Goal: Find specific page/section: Find specific page/section

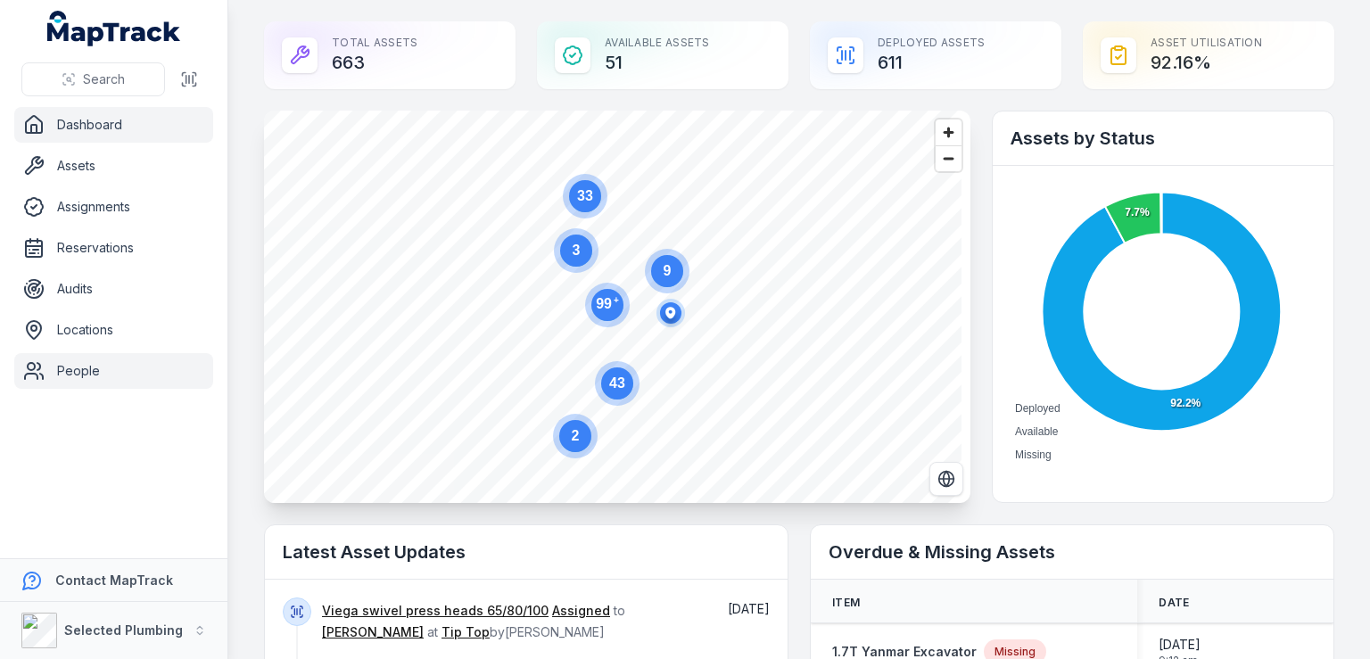
click at [88, 368] on link "People" at bounding box center [113, 371] width 199 height 36
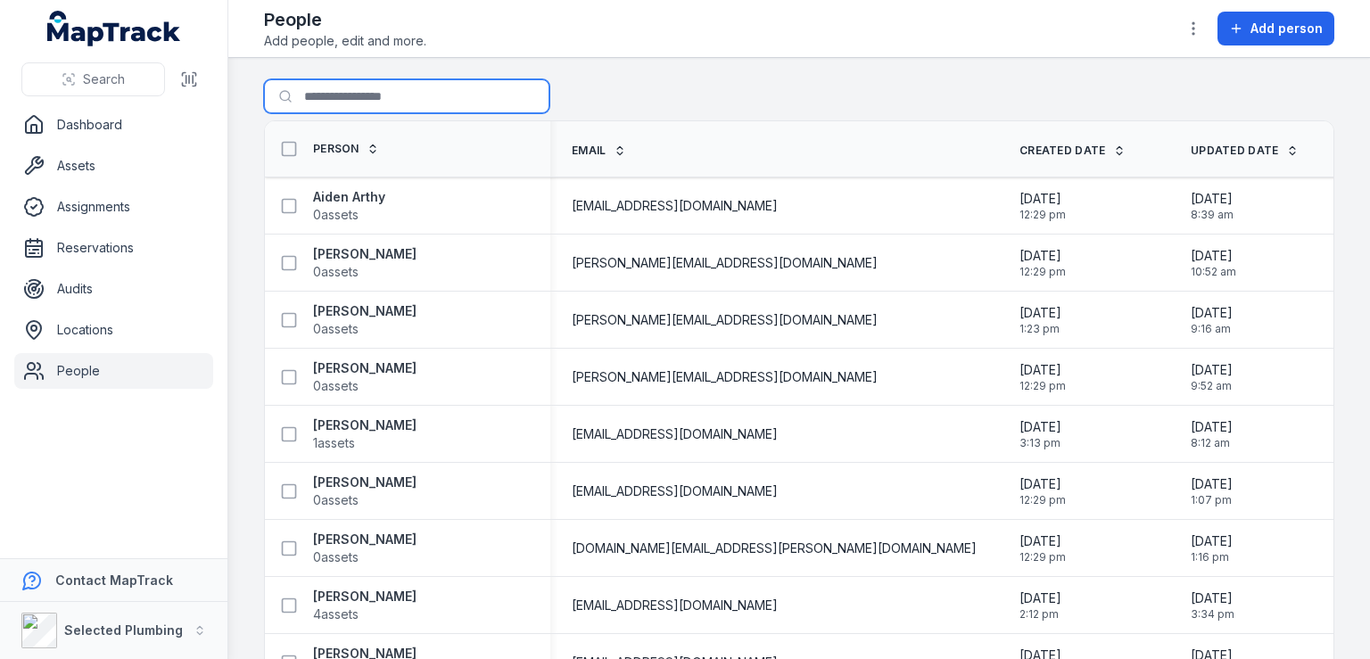
click at [342, 101] on input "Search for people" at bounding box center [406, 96] width 285 height 34
type input "*****"
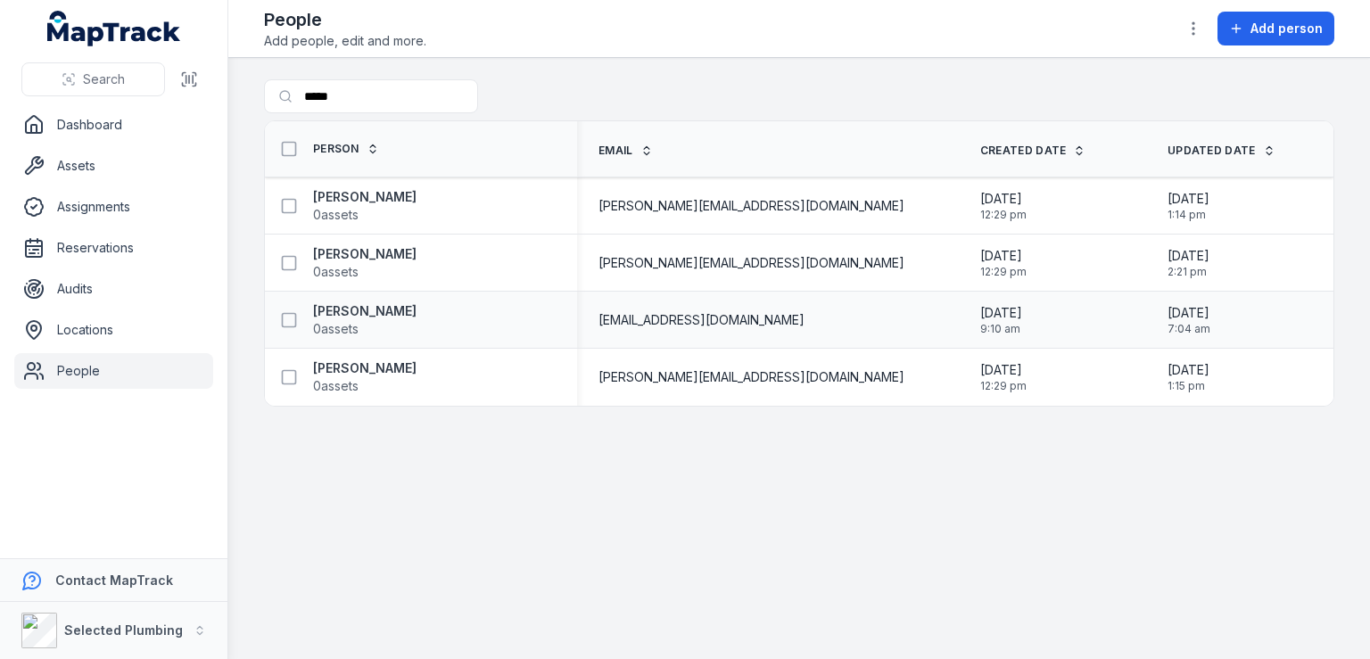
click at [397, 308] on div "[PERSON_NAME] 0 assets" at bounding box center [414, 320] width 284 height 36
click at [370, 306] on strong "[PERSON_NAME]" at bounding box center [364, 311] width 103 height 18
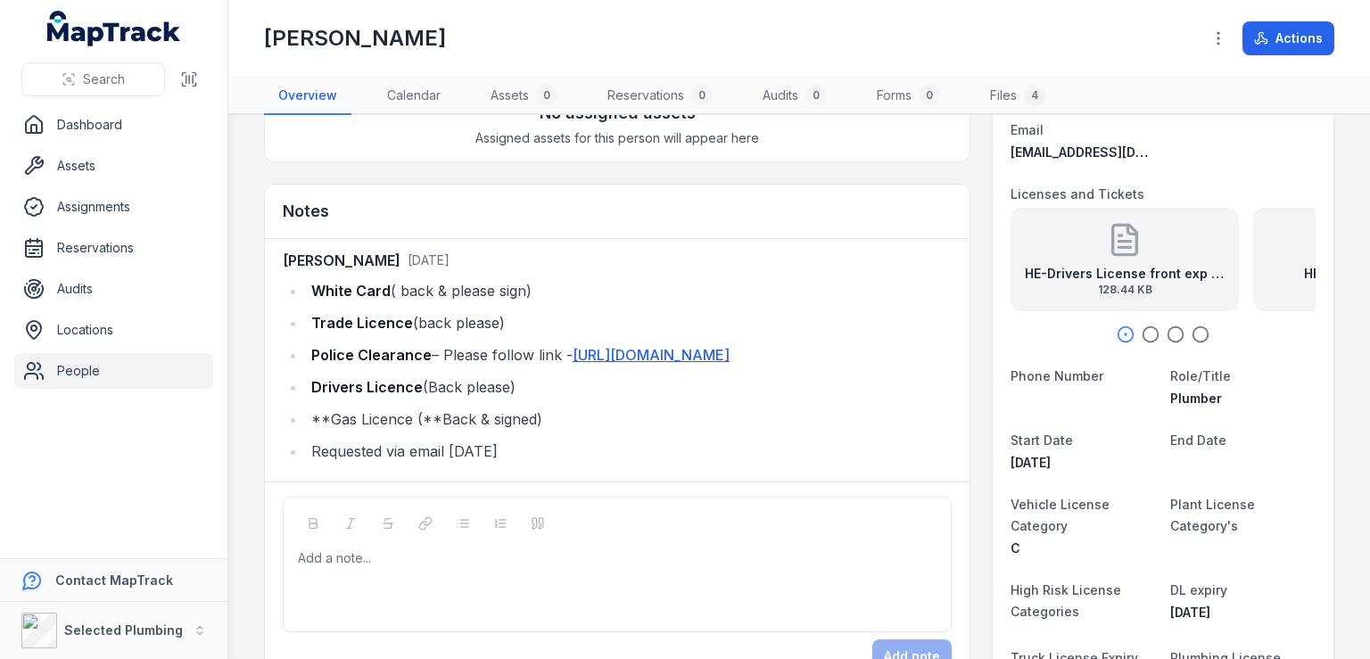
scroll to position [178, 0]
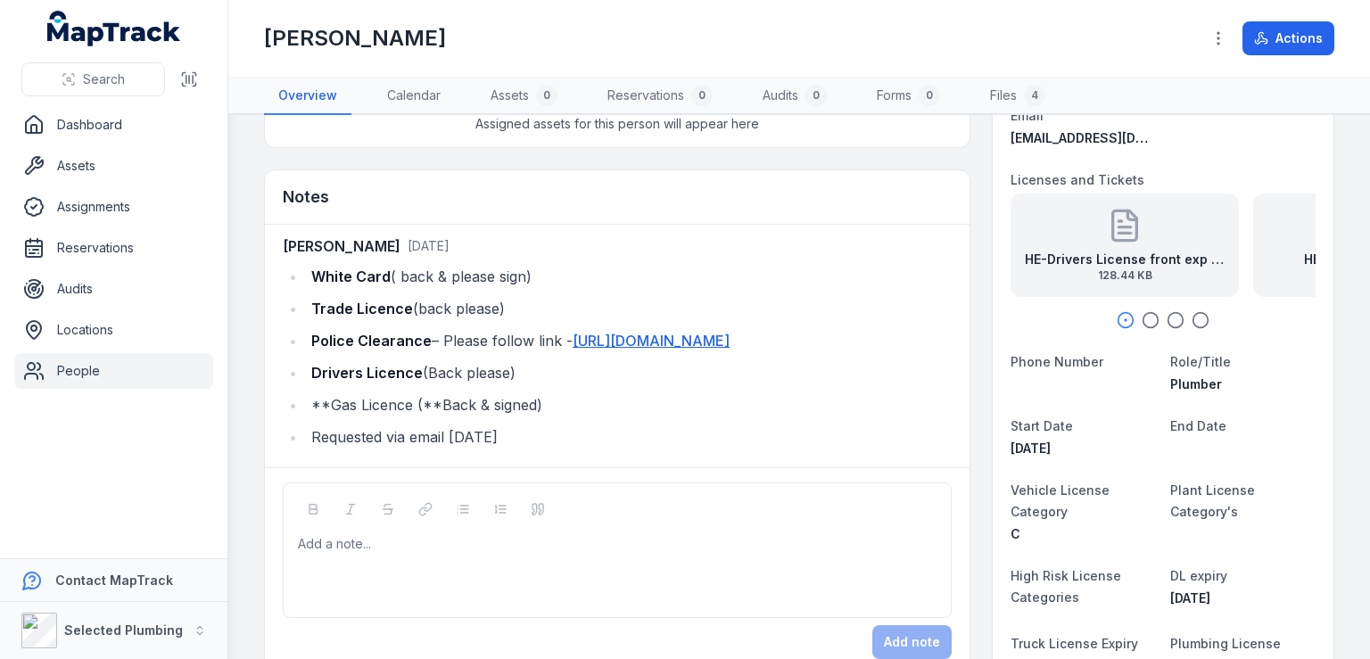
click at [1118, 233] on icon at bounding box center [1124, 233] width 12 height 0
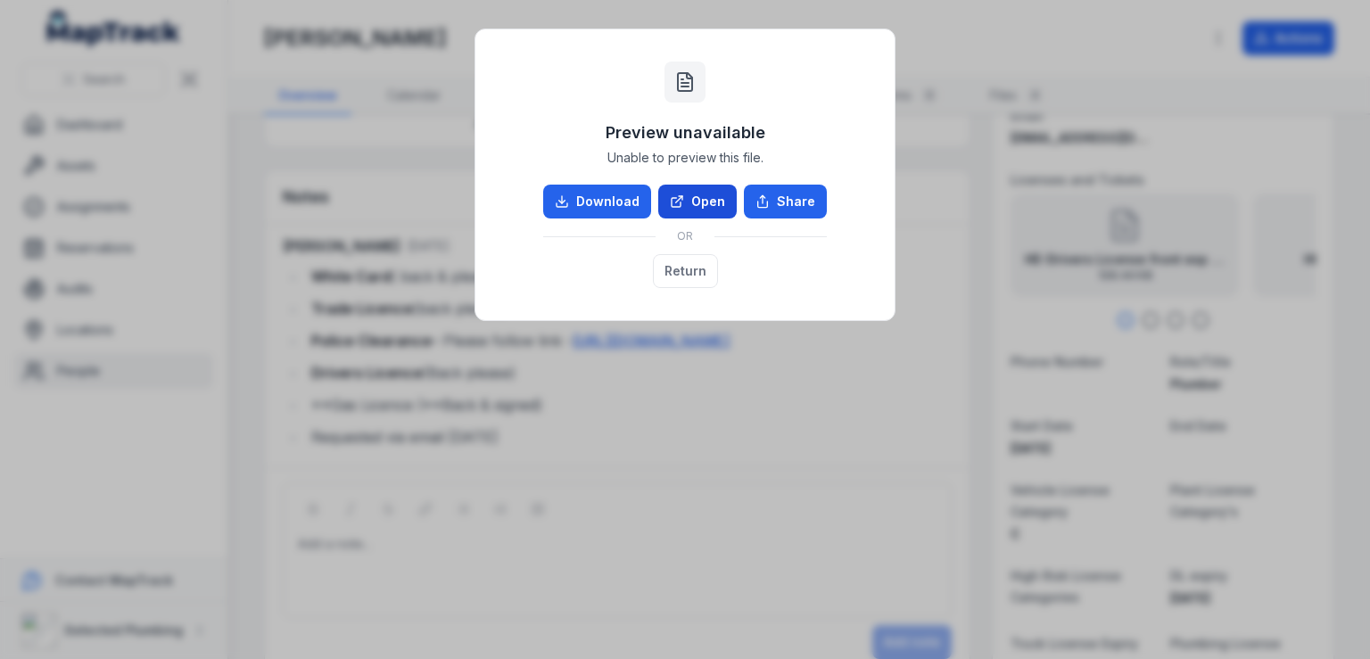
click at [708, 201] on link "Open" at bounding box center [697, 202] width 78 height 34
drag, startPoint x: 678, startPoint y: 268, endPoint x: 687, endPoint y: 270, distance: 10.0
click at [678, 268] on button "Return" at bounding box center [685, 271] width 65 height 34
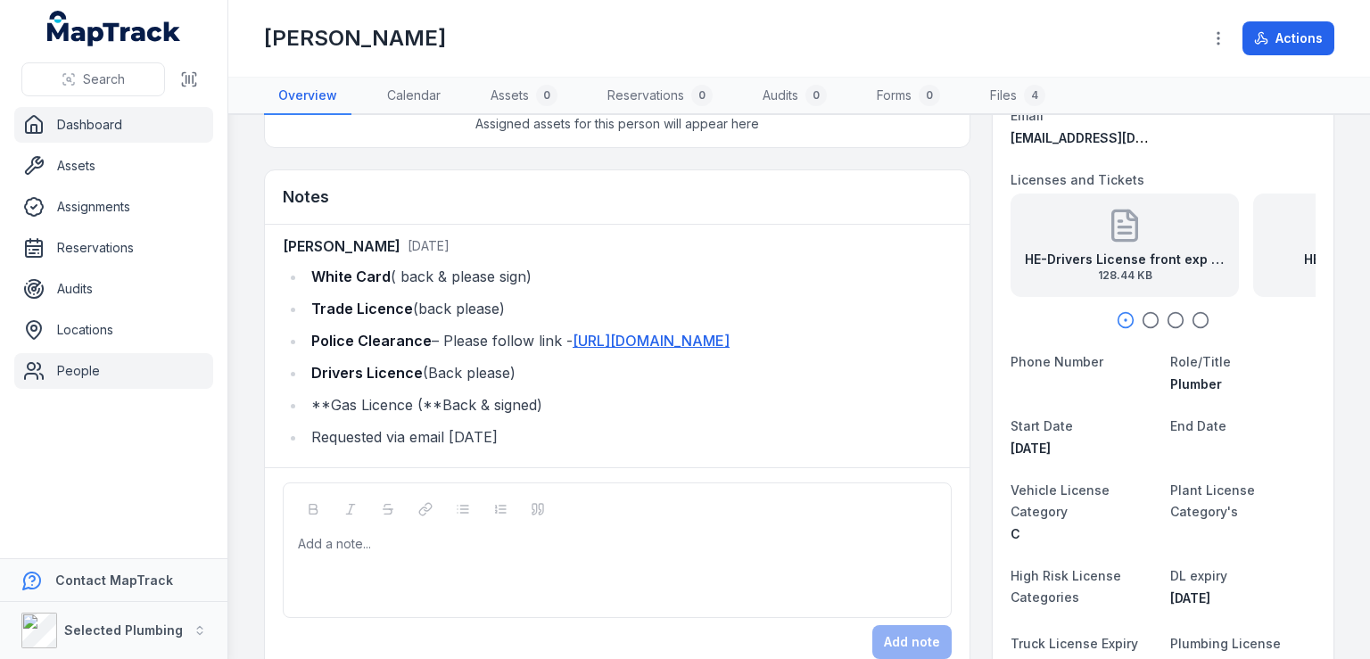
click at [97, 123] on link "Dashboard" at bounding box center [113, 125] width 199 height 36
